Goal: Obtain resource: Download file/media

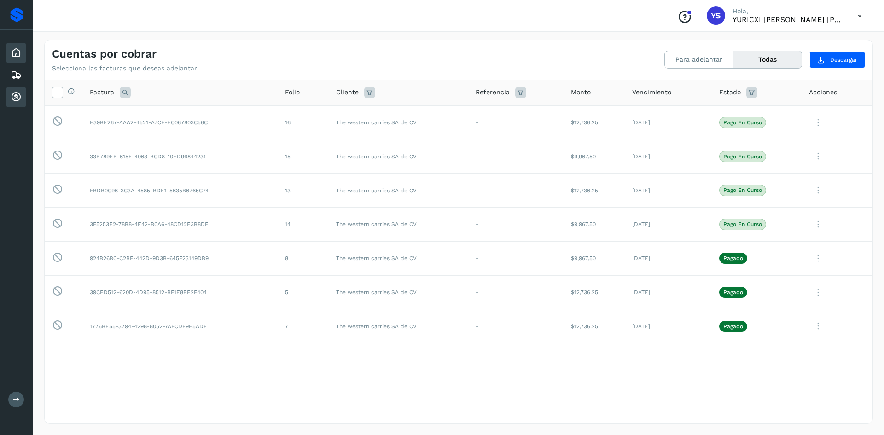
click at [21, 55] on icon at bounding box center [16, 52] width 11 height 11
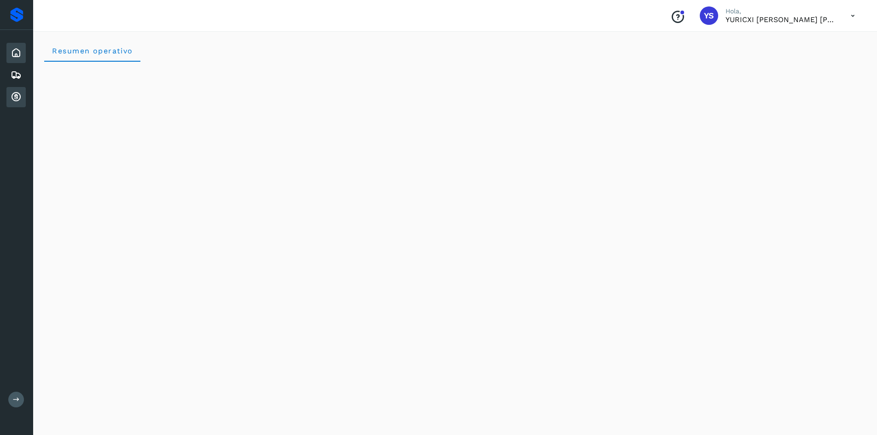
click at [25, 104] on div "Inicio Embarques Cuentas por cobrar" at bounding box center [16, 75] width 33 height 90
click at [22, 99] on div "Cuentas por cobrar" at bounding box center [15, 97] width 19 height 20
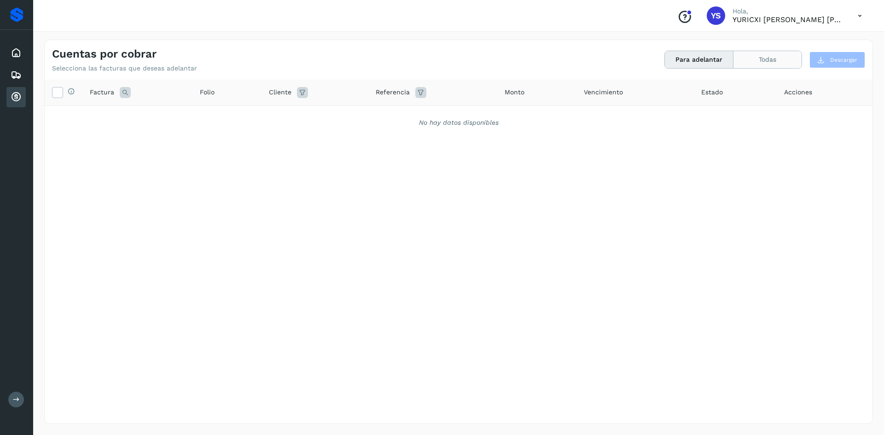
click at [777, 61] on button "Todas" at bounding box center [767, 59] width 68 height 17
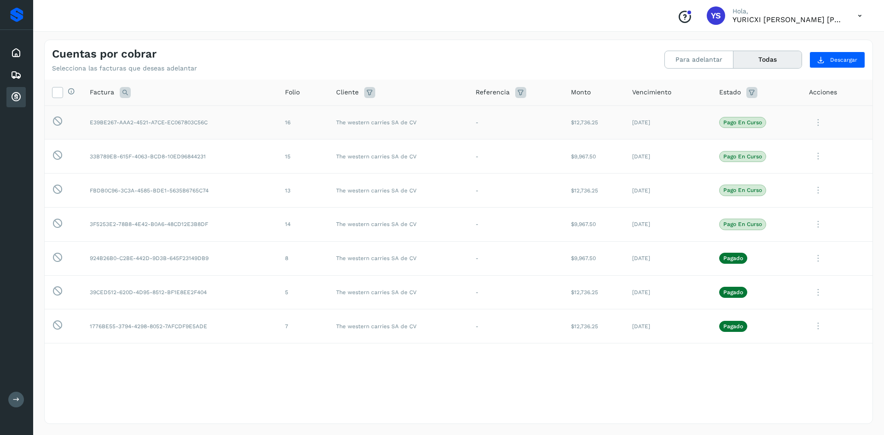
click at [91, 130] on td "E39BE267-AAA2-4521-A7CE-EC067803C56C" at bounding box center [179, 122] width 195 height 34
click at [751, 123] on p "Pago en curso" at bounding box center [742, 122] width 39 height 6
click at [816, 116] on icon at bounding box center [818, 122] width 18 height 19
click at [814, 144] on button "Ver Detalle" at bounding box center [810, 145] width 110 height 18
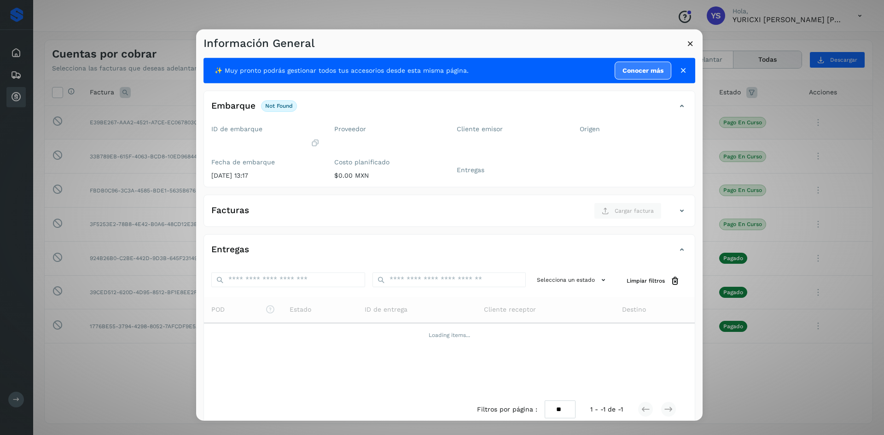
click at [692, 40] on icon at bounding box center [690, 43] width 10 height 10
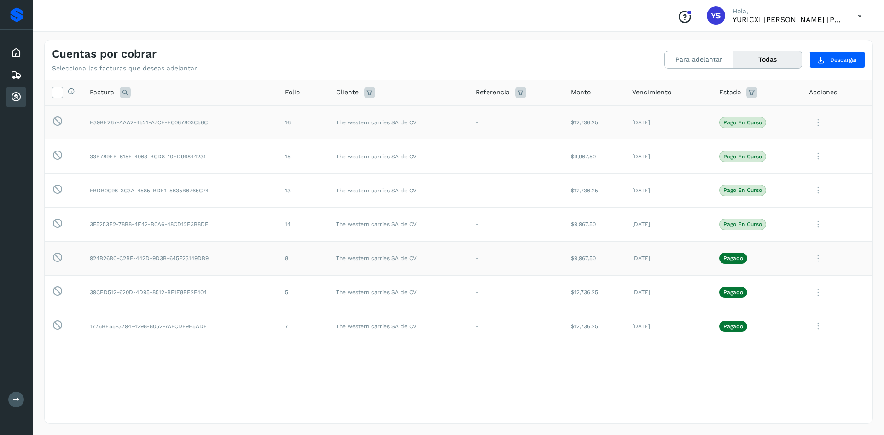
click at [816, 262] on icon at bounding box center [818, 258] width 18 height 19
click at [806, 280] on button "Ver Detalle" at bounding box center [810, 281] width 110 height 18
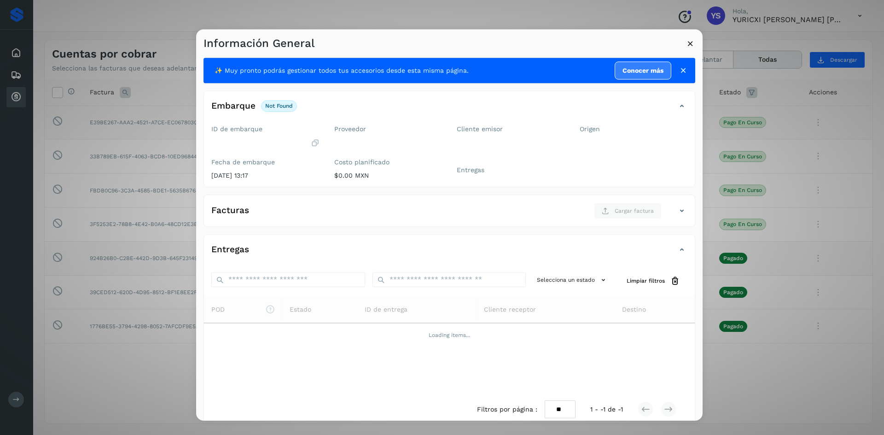
click at [690, 40] on icon at bounding box center [690, 43] width 10 height 10
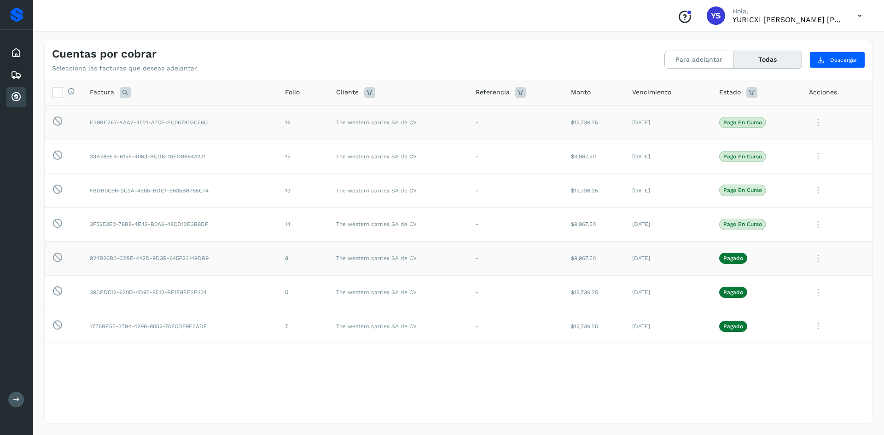
click at [816, 254] on icon at bounding box center [818, 258] width 18 height 19
click at [816, 222] on div at bounding box center [442, 217] width 884 height 435
click at [818, 218] on icon at bounding box center [818, 224] width 18 height 19
click at [817, 284] on button "C.Solvento" at bounding box center [810, 283] width 110 height 18
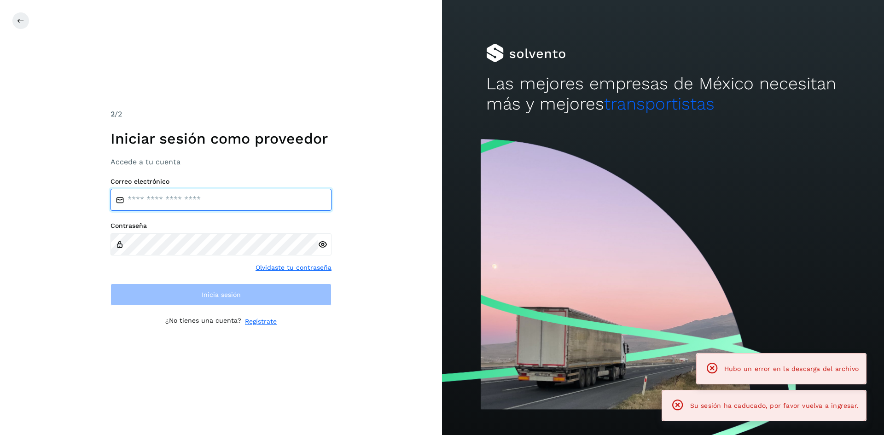
type input "**********"
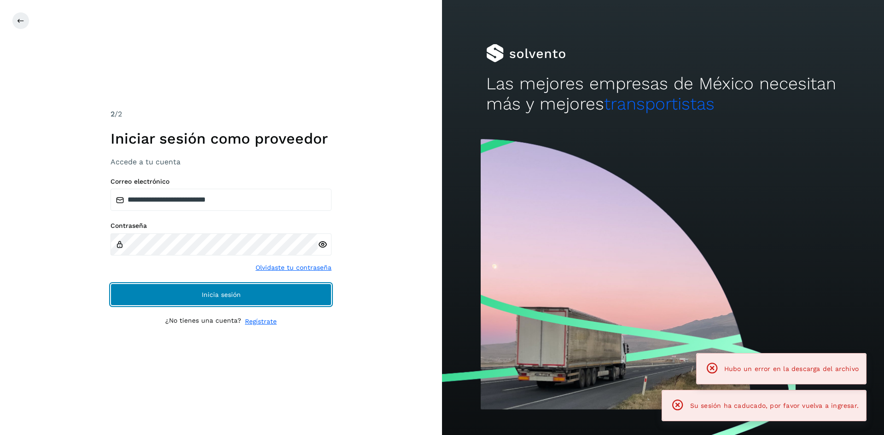
click at [162, 286] on button "Inicia sesión" at bounding box center [220, 294] width 221 height 22
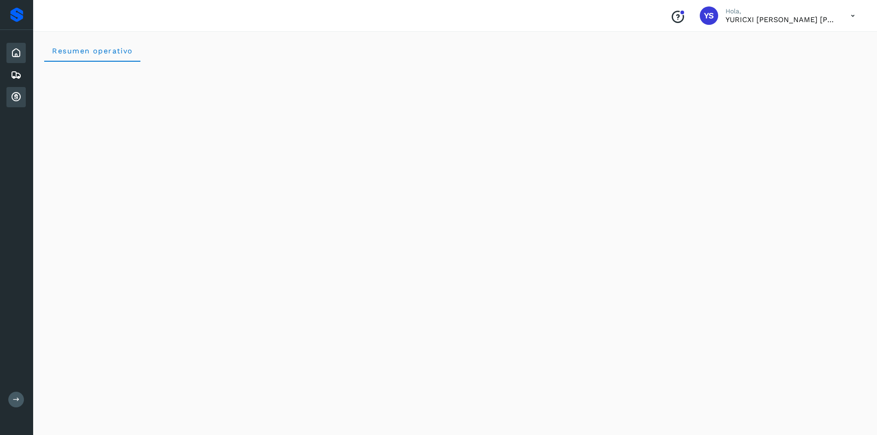
click at [11, 97] on icon at bounding box center [16, 97] width 11 height 11
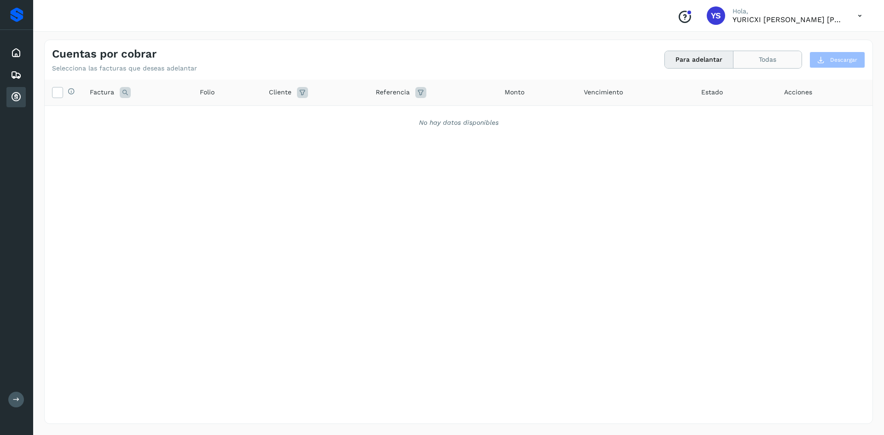
click at [760, 63] on button "Todas" at bounding box center [767, 59] width 68 height 17
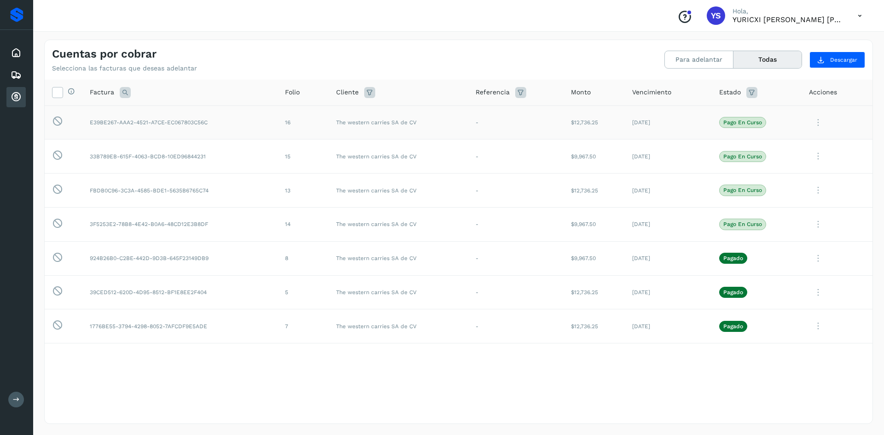
click at [815, 124] on icon at bounding box center [818, 122] width 18 height 19
click at [798, 178] on button "C.Solvento" at bounding box center [810, 181] width 110 height 18
